Goal: Browse casually

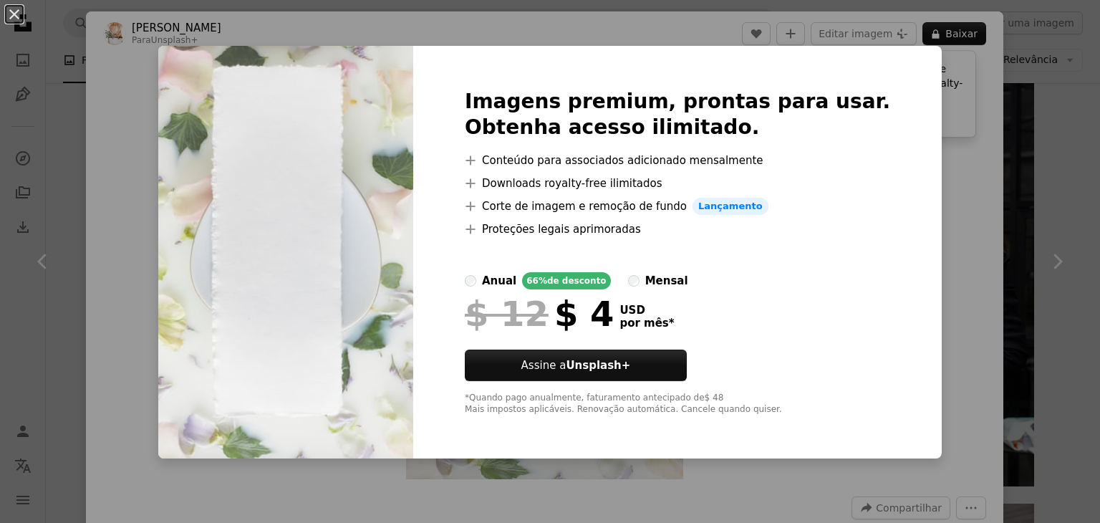
scroll to position [716, 0]
click at [1017, 262] on div "An X shape Imagens premium, prontas para usar. Obtenha acesso ilimitado. A plus…" at bounding box center [550, 261] width 1100 height 523
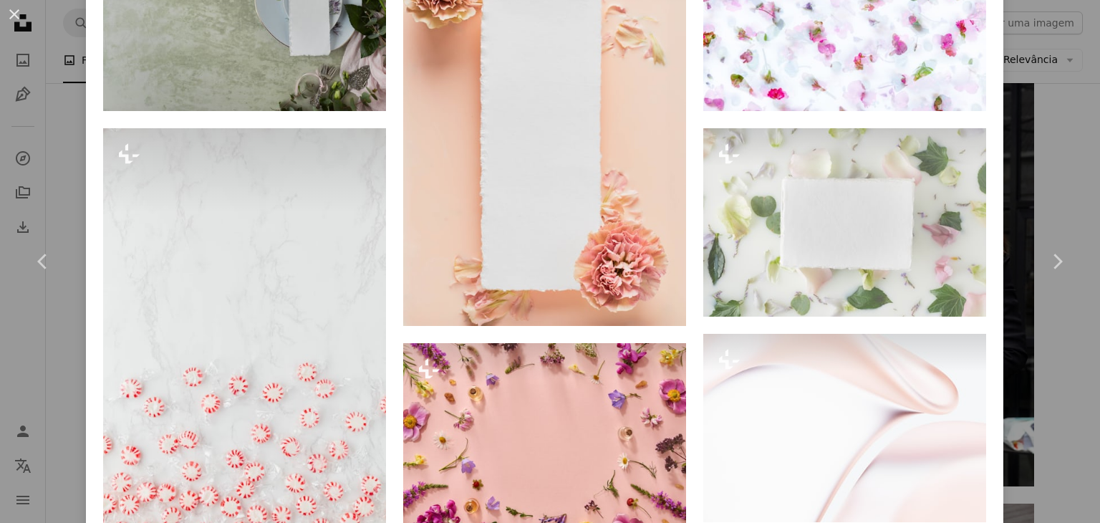
scroll to position [1003, 0]
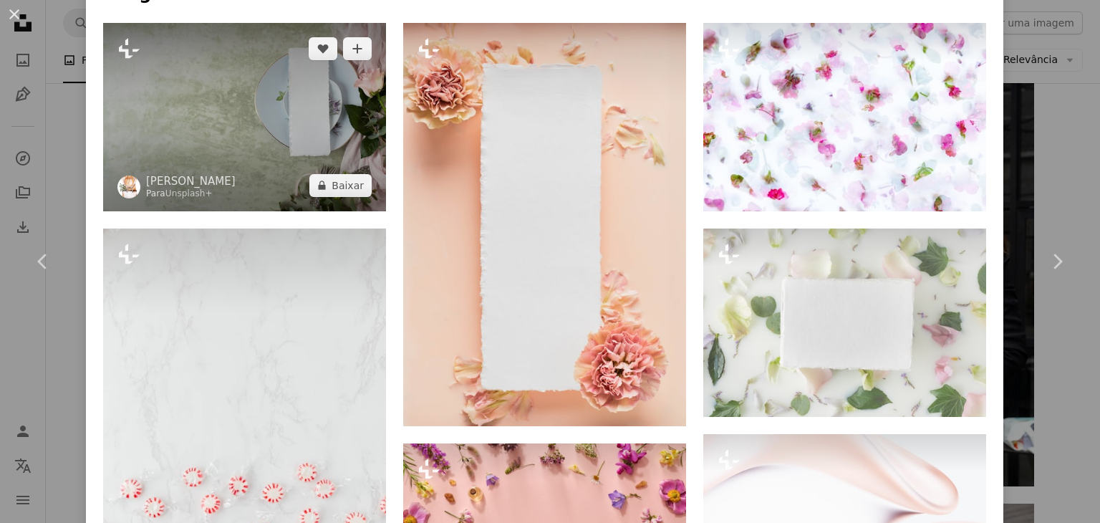
click at [289, 119] on img at bounding box center [244, 117] width 283 height 188
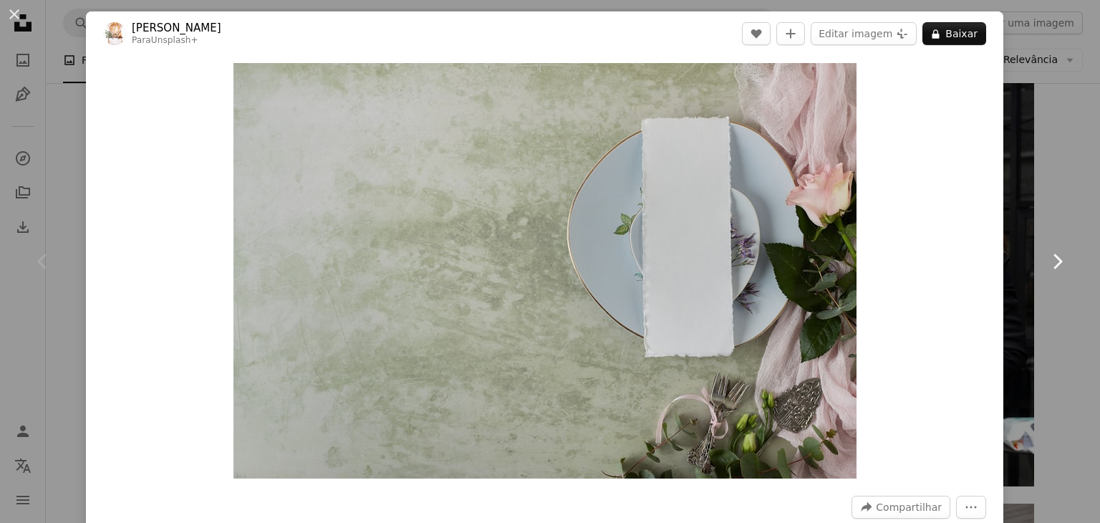
drag, startPoint x: 1032, startPoint y: 214, endPoint x: 1009, endPoint y: 199, distance: 27.6
click at [1032, 213] on link "Chevron right" at bounding box center [1057, 262] width 86 height 138
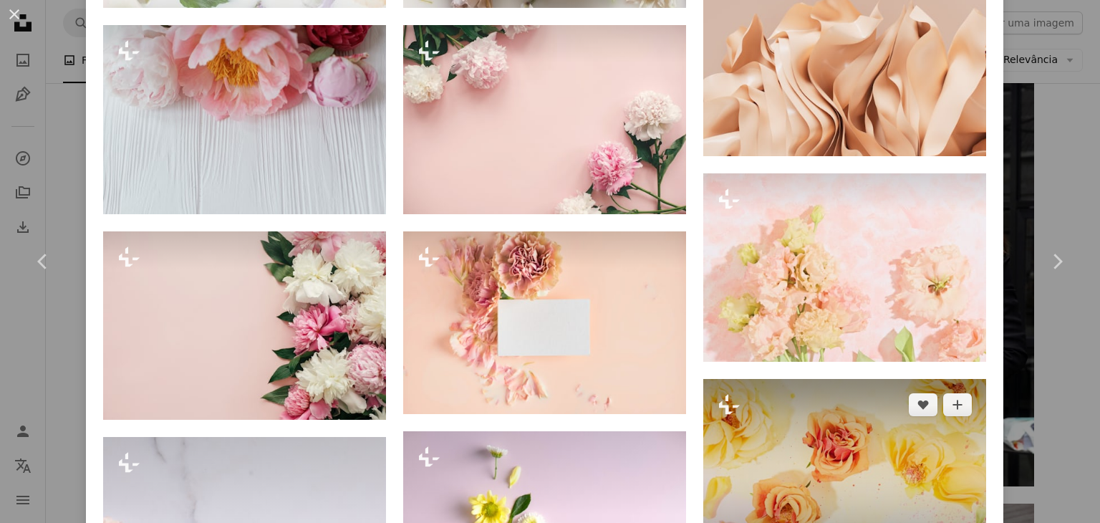
scroll to position [1863, 0]
